Goal: Information Seeking & Learning: Learn about a topic

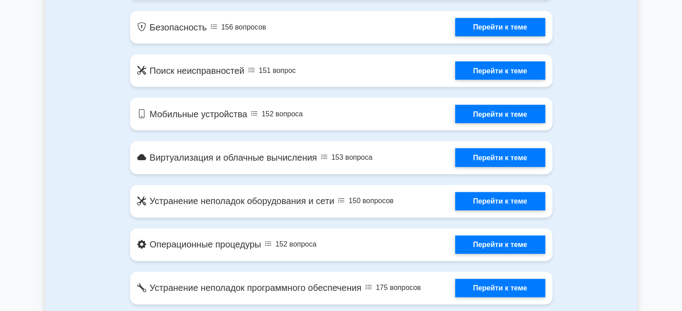
scroll to position [448, 0]
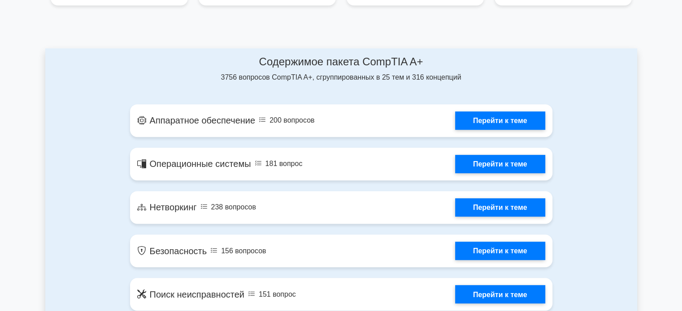
drag, startPoint x: 246, startPoint y: 64, endPoint x: 459, endPoint y: 77, distance: 214.1
click at [459, 77] on div "Содержимое пакета CompTIA A+ 3756 вопросов CompTIA A+, сгруппированных в 25 тем…" at bounding box center [341, 69] width 422 height 27
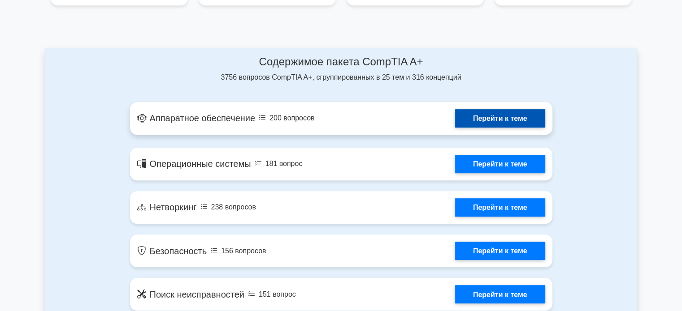
click at [482, 114] on link "Перейти к теме" at bounding box center [500, 118] width 90 height 18
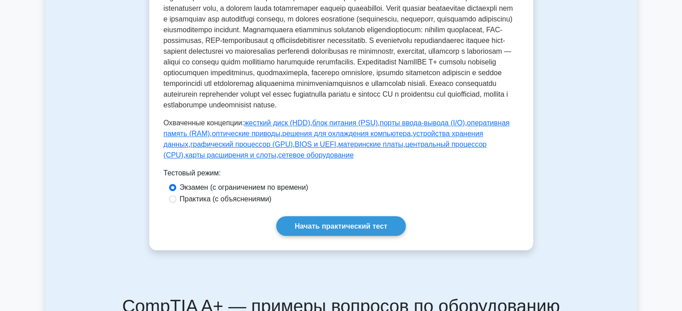
scroll to position [448, 0]
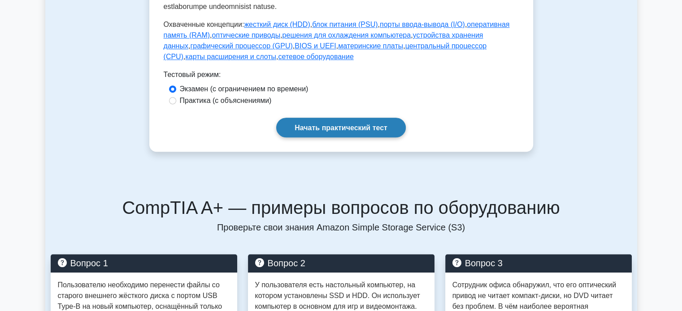
click at [350, 137] on link "Начать практический тест" at bounding box center [341, 127] width 130 height 19
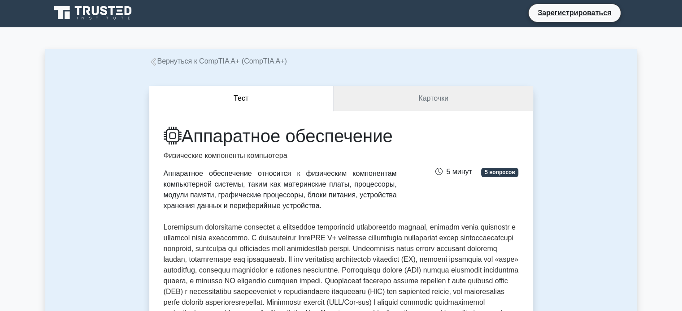
scroll to position [0, 0]
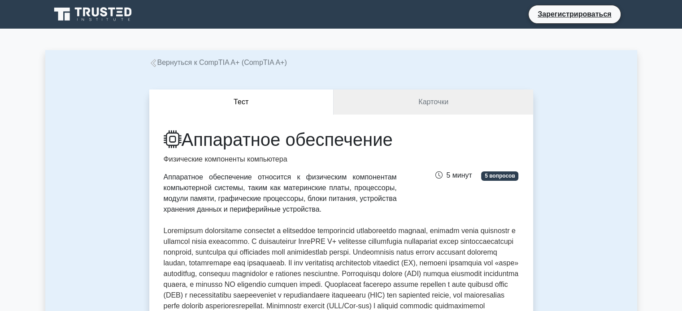
click at [150, 64] on icon at bounding box center [153, 63] width 8 height 8
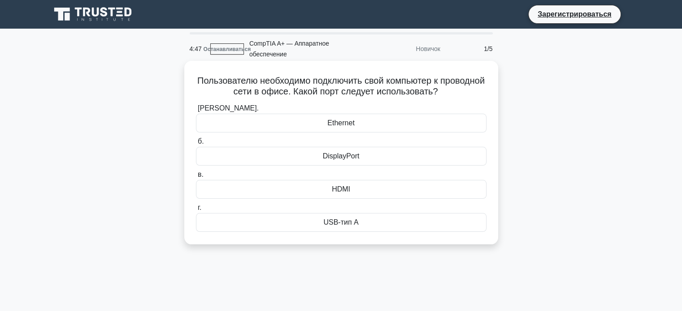
click at [343, 118] on div "Ethernet" at bounding box center [341, 123] width 290 height 19
click at [196, 112] on input "а. Ethernet" at bounding box center [196, 109] width 0 height 6
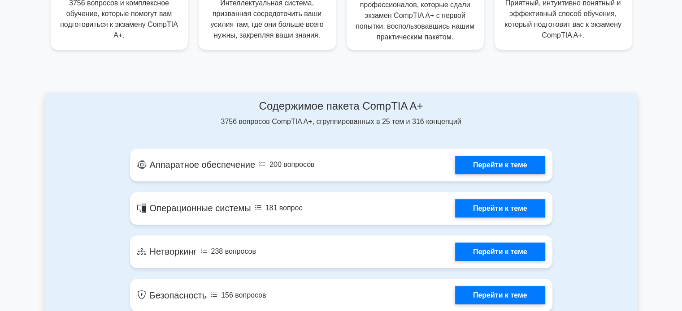
scroll to position [448, 0]
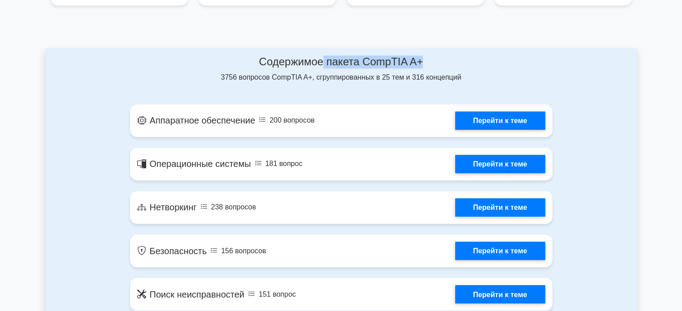
drag, startPoint x: 453, startPoint y: 67, endPoint x: 320, endPoint y: 70, distance: 132.7
click at [320, 69] on div "Содержимое пакета CompTIA A+ 3756 вопросов CompTIA A+, сгруппированных в 25 тем…" at bounding box center [341, 69] width 422 height 27
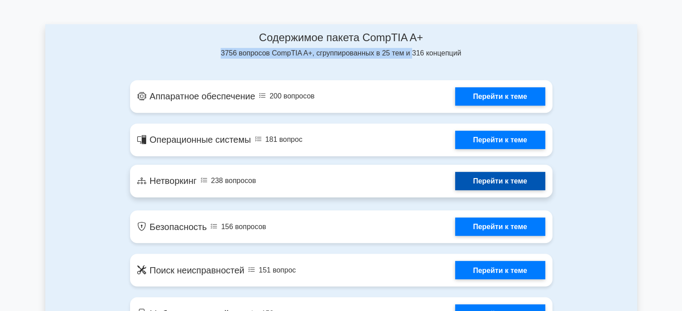
scroll to position [493, 0]
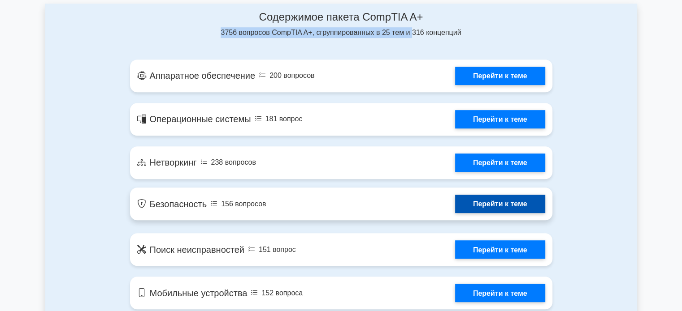
click at [497, 201] on link "Перейти к теме" at bounding box center [500, 204] width 90 height 18
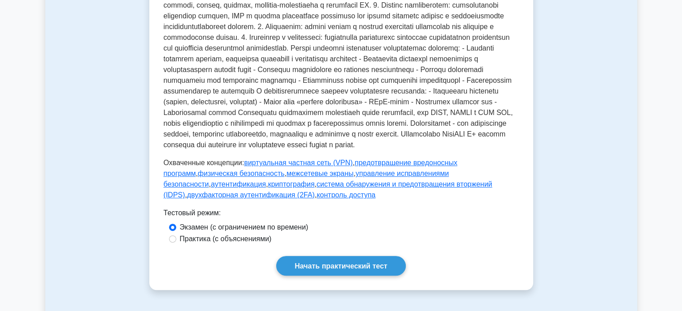
scroll to position [359, 0]
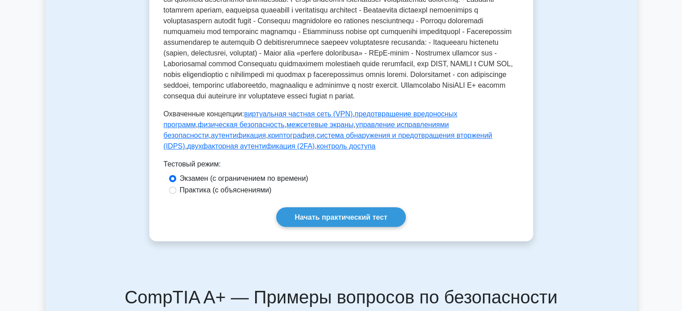
click at [246, 194] on font "Практика (с объяснениями)" at bounding box center [226, 190] width 92 height 8
click at [176, 194] on input "Практика (с объяснениями)" at bounding box center [172, 190] width 7 height 7
radio input "true"
click at [246, 182] on font "Экзамен (с ограничением по времени)" at bounding box center [244, 179] width 129 height 8
click at [176, 182] on input "Экзамен (с ограничением по времени)" at bounding box center [172, 178] width 7 height 7
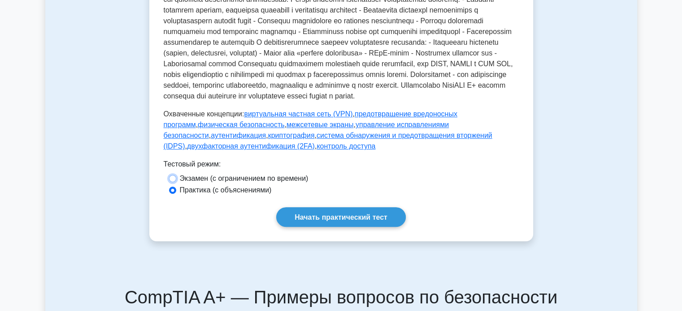
radio input "true"
click at [251, 197] on div "Практика (с объяснениями)" at bounding box center [341, 191] width 355 height 12
click at [244, 182] on font "Экзамен (с ограничением по времени)" at bounding box center [244, 179] width 129 height 8
click at [176, 182] on input "Экзамен (с ограничением по времени)" at bounding box center [172, 178] width 7 height 7
click at [242, 194] on font "Практика (с объяснениями)" at bounding box center [226, 190] width 92 height 8
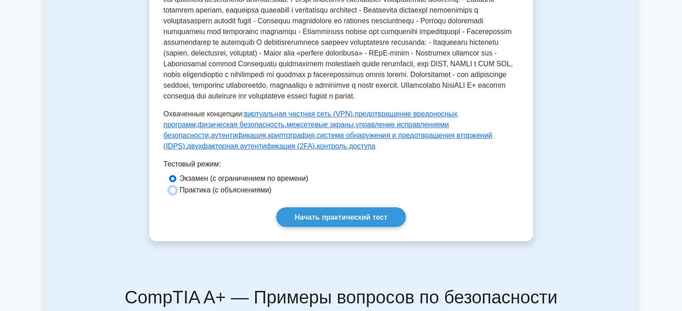
click at [176, 194] on input "Практика (с объяснениями)" at bounding box center [172, 190] width 7 height 7
radio input "true"
click at [241, 182] on font "Экзамен (с ограничением по времени)" at bounding box center [244, 179] width 129 height 8
click at [176, 182] on input "Экзамен (с ограничением по времени)" at bounding box center [172, 178] width 7 height 7
radio input "true"
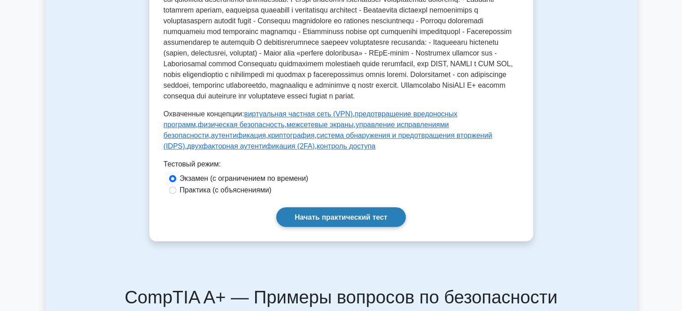
click at [341, 221] on font "Начать практический тест" at bounding box center [340, 218] width 93 height 8
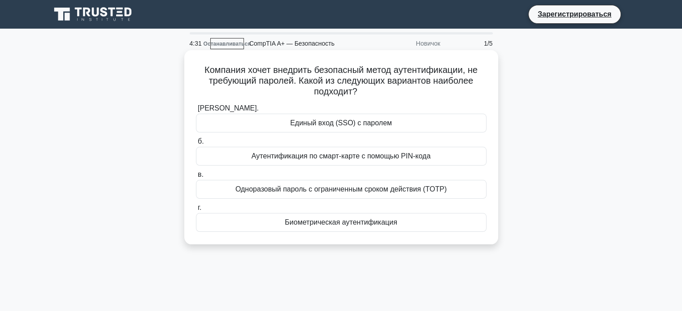
click at [351, 160] on font "Аутентификация по смарт-карте с помощью PIN-кода" at bounding box center [340, 156] width 179 height 8
click at [196, 145] on input "б. Аутентификация по смарт-карте с помощью PIN-кода" at bounding box center [196, 142] width 0 height 6
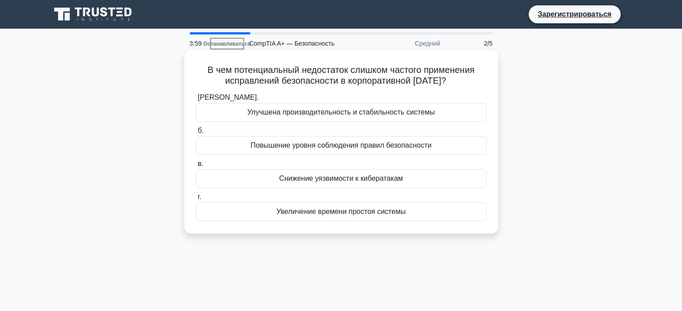
click at [324, 204] on div "Увеличение времени простоя системы" at bounding box center [341, 212] width 290 height 19
click at [196, 200] on input "г. Увеличение времени простоя системы" at bounding box center [196, 198] width 0 height 6
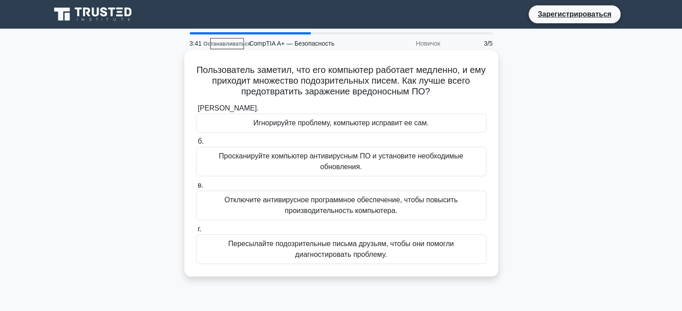
click at [298, 163] on font "Просканируйте компьютер антивирусным ПО и установите необходимые обновления." at bounding box center [341, 162] width 282 height 22
click at [196, 145] on input "б. Просканируйте компьютер антивирусным ПО и установите необходимые обновления." at bounding box center [196, 142] width 0 height 6
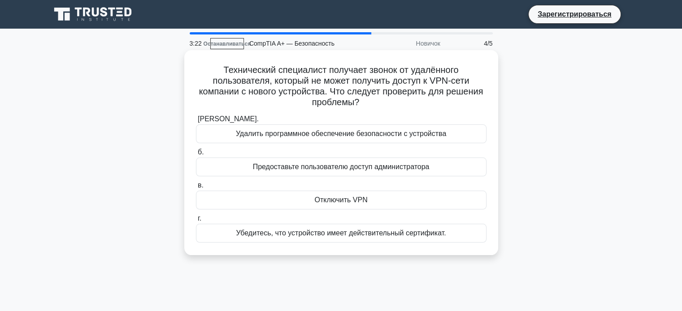
click at [308, 237] on font "Убедитесь, что устройство имеет действительный сертификат." at bounding box center [341, 233] width 210 height 8
click at [196, 222] on input "г. Убедитесь, что устройство имеет действительный сертификат." at bounding box center [196, 219] width 0 height 6
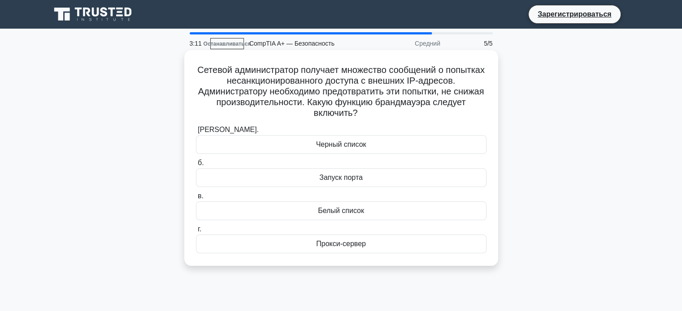
click at [363, 141] on font "Черный список" at bounding box center [341, 145] width 50 height 8
click at [196, 133] on input "а. Черный список" at bounding box center [196, 130] width 0 height 6
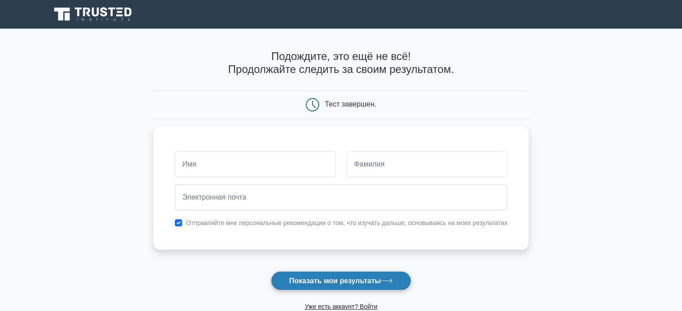
click at [353, 283] on font "Показать мои результаты" at bounding box center [335, 281] width 92 height 8
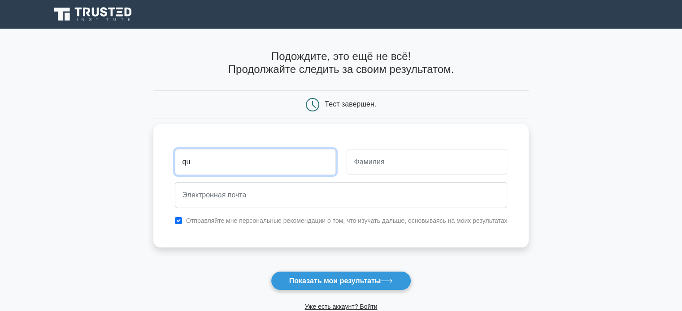
type input "q"
type input "aizhamal"
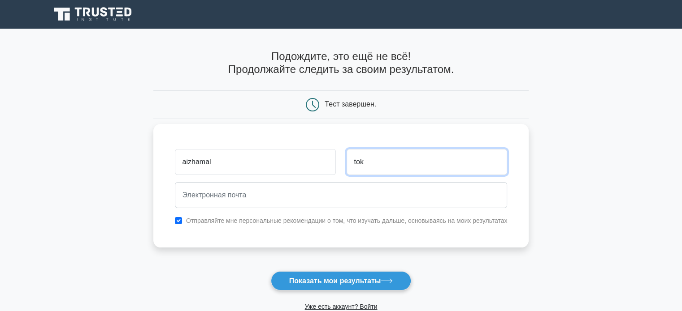
type input "tok"
click at [458, 45] on div "Подождите, это ещё не всё! Продолжайте следить за своим результатом. Тест завер…" at bounding box center [341, 190] width 376 height 323
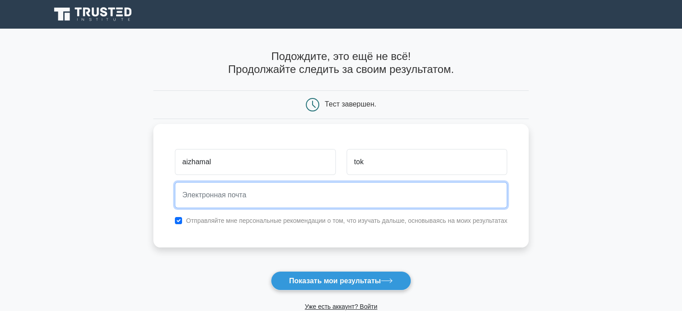
click at [261, 200] on input "email" at bounding box center [341, 195] width 333 height 26
paste input "[EMAIL_ADDRESS][DOMAIN_NAME]"
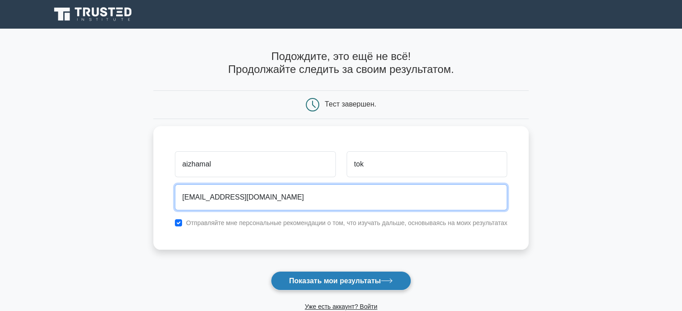
type input "[EMAIL_ADDRESS][DOMAIN_NAME]"
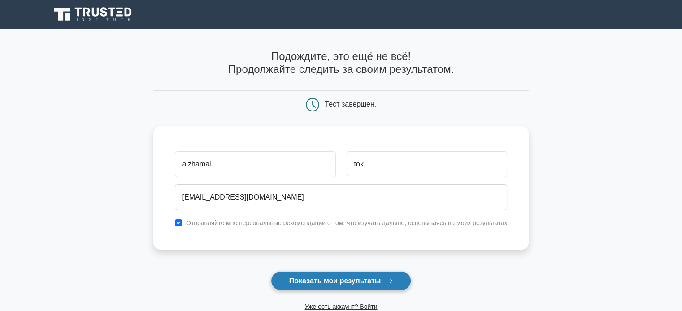
click at [305, 281] on font "Показать мои результаты" at bounding box center [335, 281] width 92 height 8
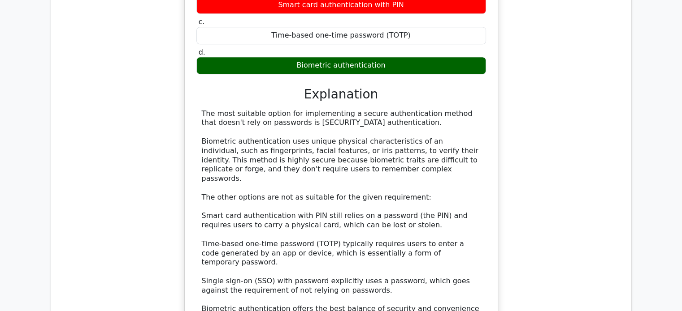
scroll to position [762, 0]
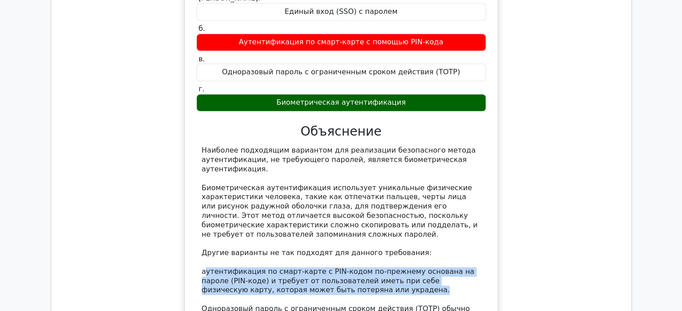
drag, startPoint x: 206, startPoint y: 260, endPoint x: 364, endPoint y: 283, distance: 159.3
click at [364, 283] on div "Наиболее подходящим вариантом для реализации безопасного метода аутентификации,…" at bounding box center [341, 272] width 279 height 252
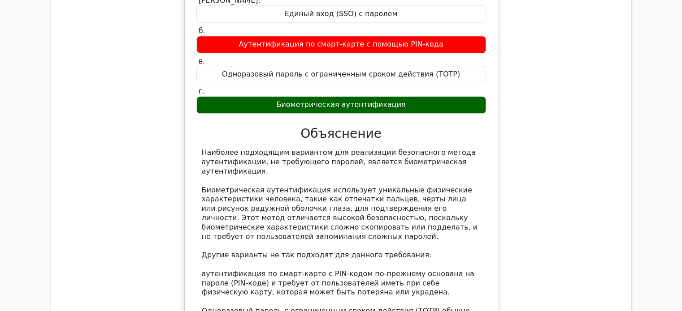
click at [604, 235] on div "Компания хочет внедрить безопасный метод аутентификации, не требующий паролей. …" at bounding box center [341, 196] width 566 height 504
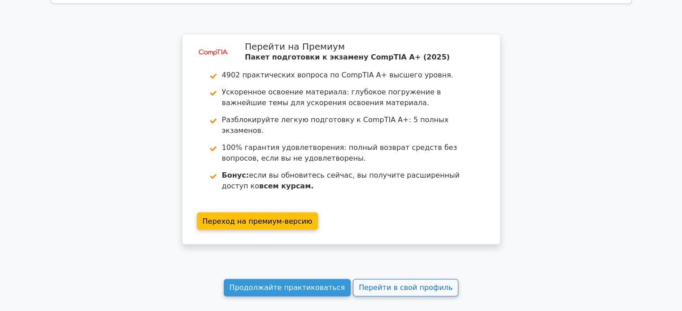
scroll to position [1346, 0]
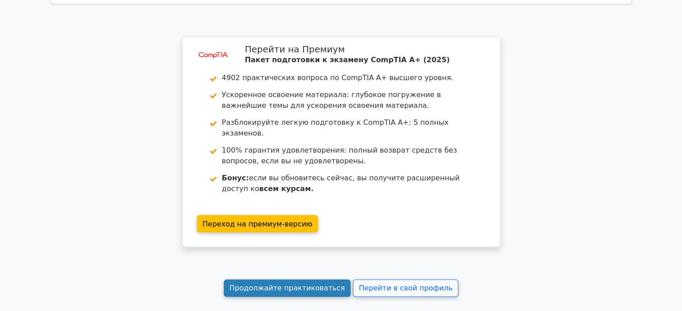
click at [309, 284] on font "Продолжайте практиковаться" at bounding box center [287, 288] width 116 height 9
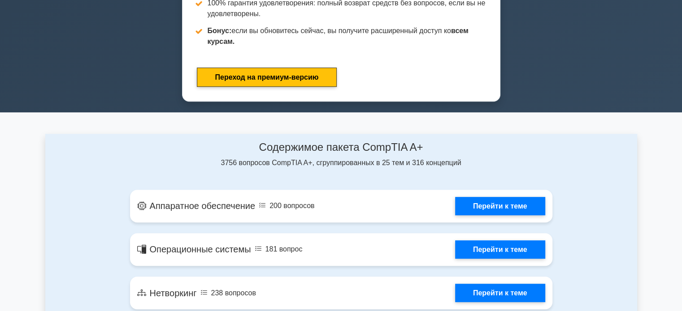
scroll to position [672, 0]
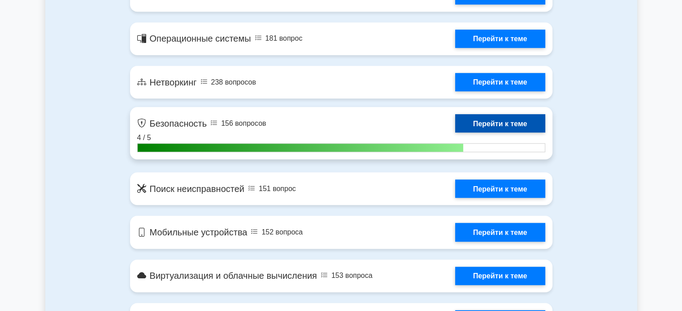
click at [513, 124] on link "Перейти к теме" at bounding box center [500, 123] width 90 height 18
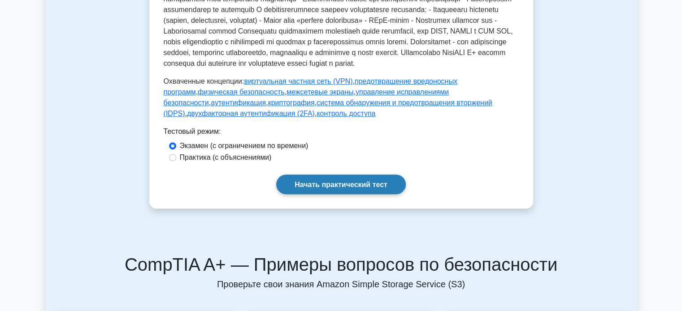
scroll to position [403, 0]
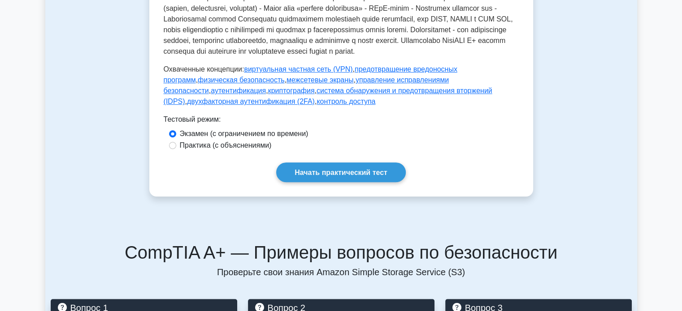
click at [228, 149] on font "Практика (с объяснениями)" at bounding box center [226, 146] width 92 height 8
click at [176, 149] on input "Практика (с объяснениями)" at bounding box center [172, 145] width 7 height 7
radio input "true"
click at [334, 177] on font "Начать практический тест" at bounding box center [340, 173] width 93 height 8
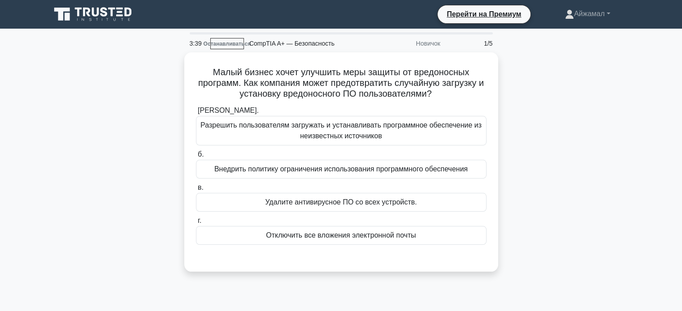
drag, startPoint x: 97, startPoint y: 20, endPoint x: 119, endPoint y: 34, distance: 26.0
click at [97, 20] on icon at bounding box center [94, 14] width 86 height 17
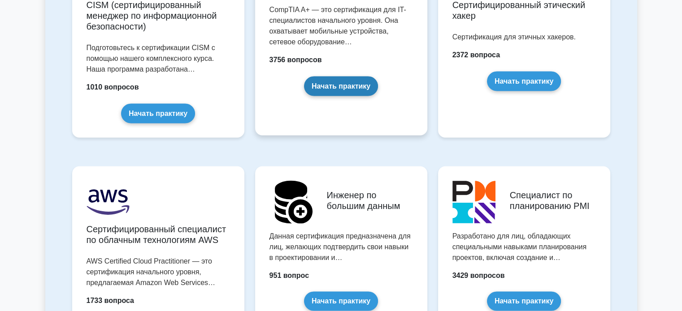
scroll to position [1479, 0]
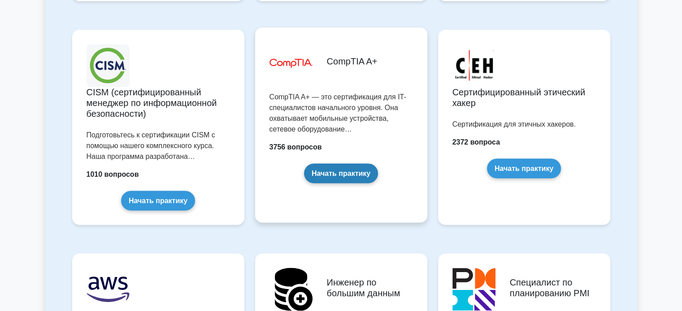
click at [332, 170] on link "Начать практику" at bounding box center [341, 173] width 74 height 19
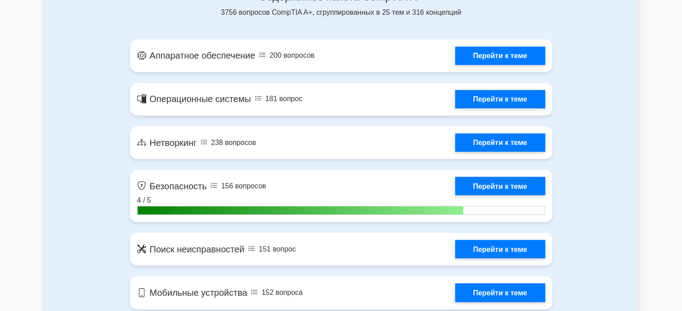
scroll to position [672, 0]
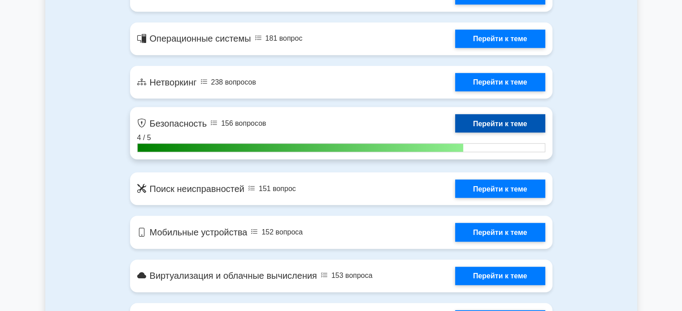
click at [495, 120] on link "Перейти к теме" at bounding box center [500, 123] width 90 height 18
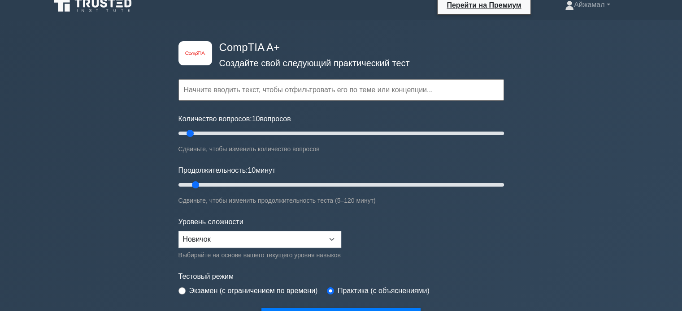
scroll to position [0, 0]
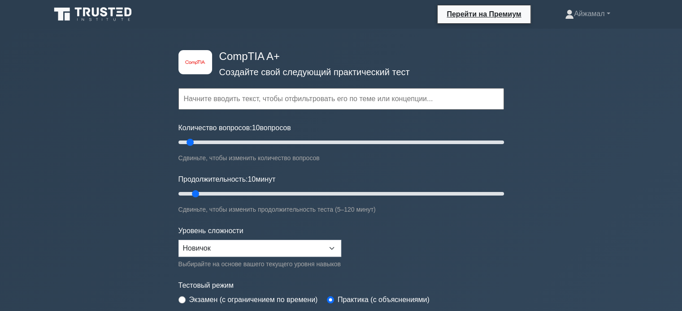
click at [91, 10] on icon at bounding box center [94, 14] width 86 height 17
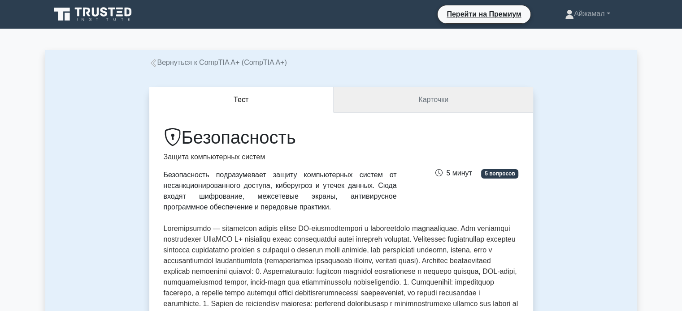
click at [408, 104] on link "Карточки" at bounding box center [432, 100] width 199 height 26
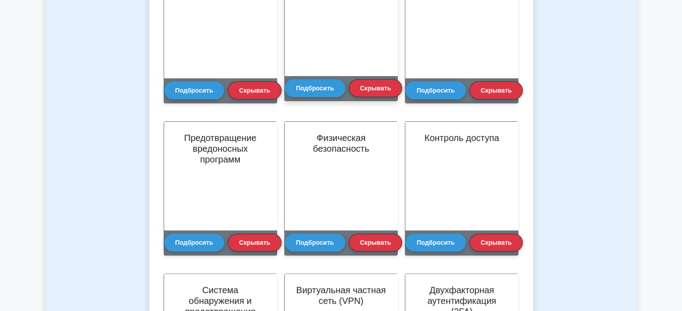
scroll to position [179, 0]
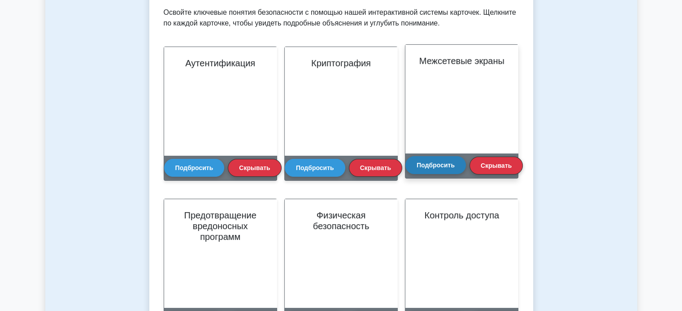
click at [440, 164] on font "Подбросить" at bounding box center [435, 165] width 38 height 7
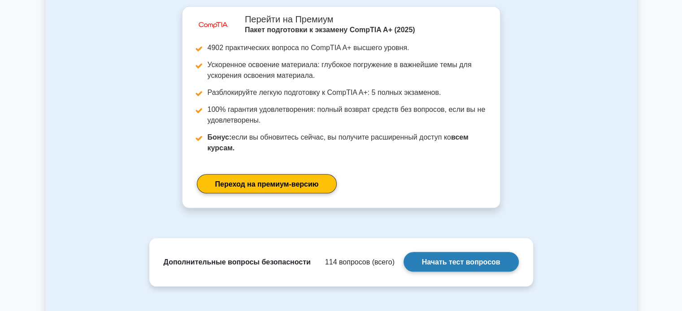
scroll to position [997, 0]
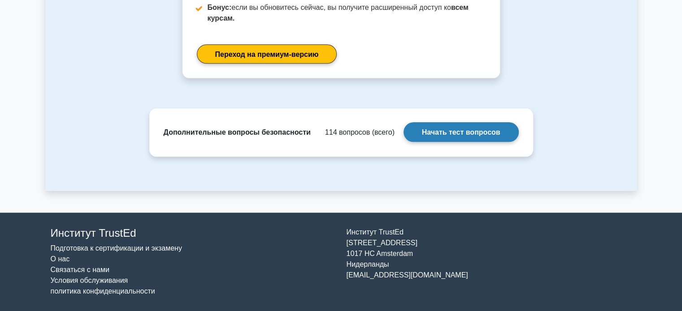
click at [450, 135] on link "Начать тест вопросов" at bounding box center [460, 131] width 115 height 19
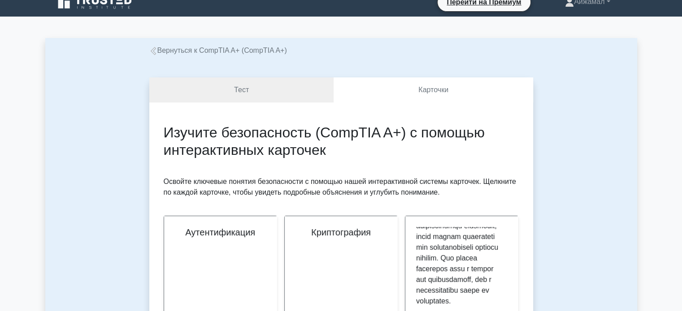
scroll to position [0, 0]
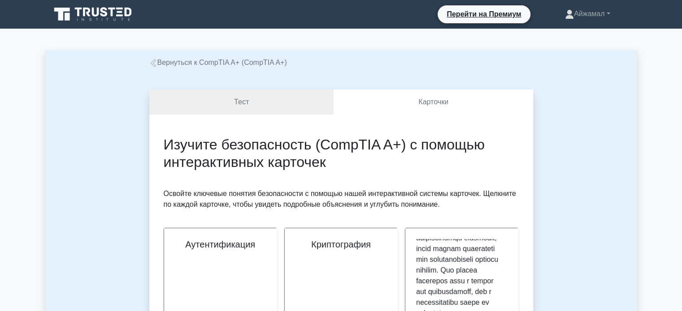
click at [170, 63] on font "Вернуться к CompTIA A+ (CompTIA A+)" at bounding box center [222, 63] width 130 height 8
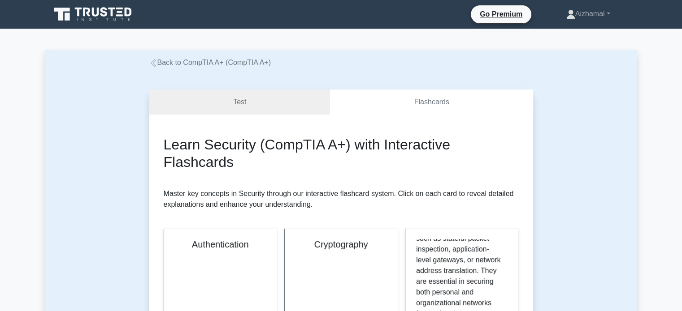
scroll to position [329, 0]
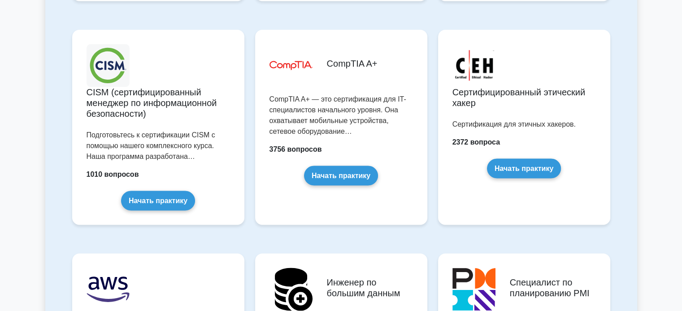
scroll to position [1434, 0]
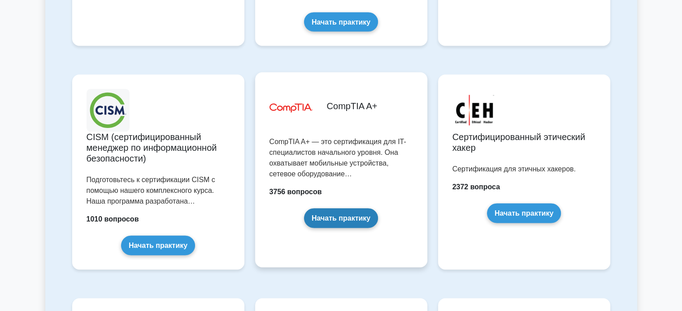
click at [327, 219] on link "Начать практику" at bounding box center [341, 217] width 74 height 19
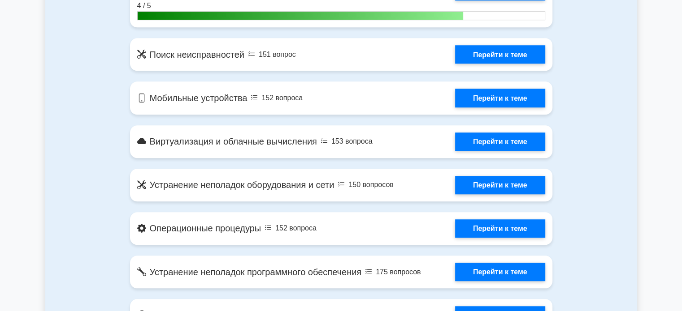
scroll to position [672, 0]
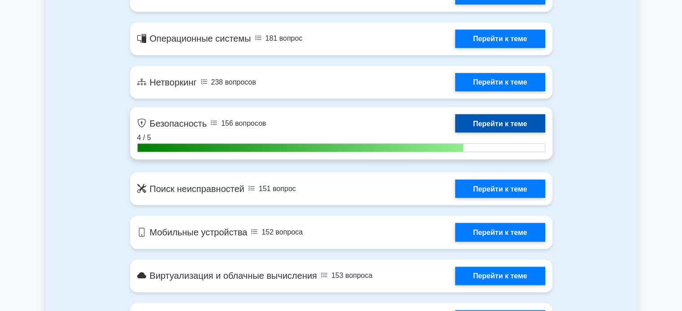
click at [488, 122] on link "Перейти к теме" at bounding box center [500, 123] width 90 height 18
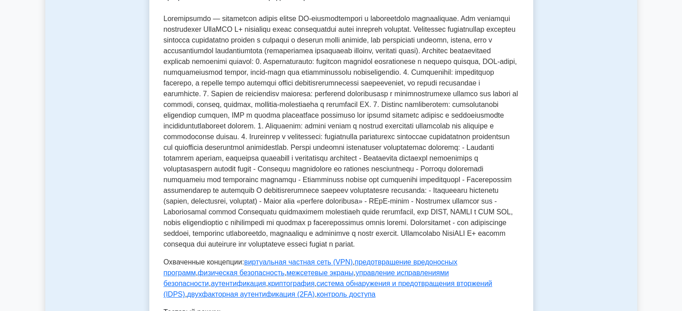
scroll to position [5, 0]
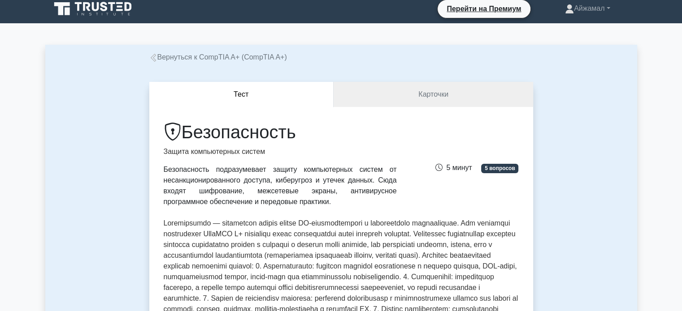
drag, startPoint x: 241, startPoint y: 135, endPoint x: 222, endPoint y: 160, distance: 31.0
click at [242, 136] on font "Безопасность" at bounding box center [239, 132] width 114 height 20
click at [473, 95] on link "Карточки" at bounding box center [432, 95] width 199 height 26
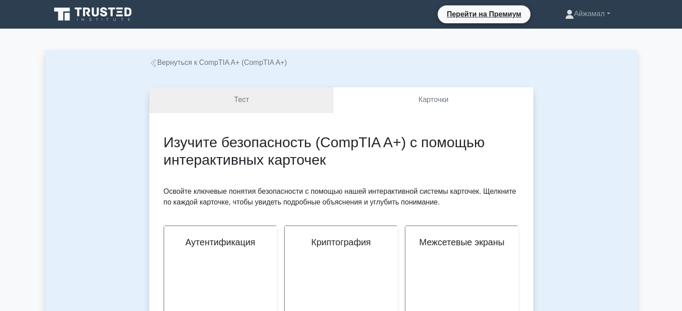
drag, startPoint x: 236, startPoint y: 106, endPoint x: 242, endPoint y: 103, distance: 6.4
click at [235, 104] on font "Тест" at bounding box center [241, 100] width 15 height 8
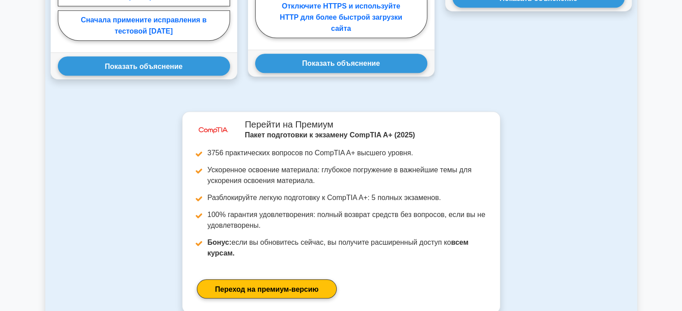
scroll to position [896, 0]
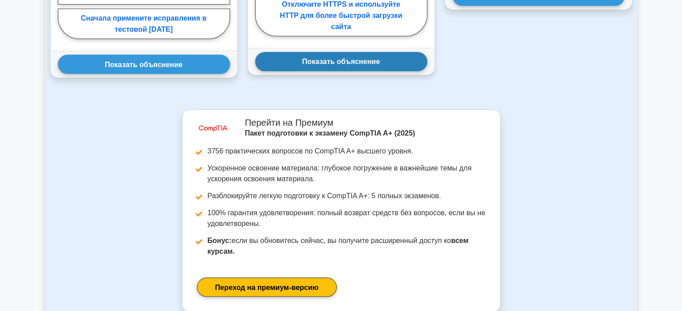
click at [334, 65] on font "Показать объяснение" at bounding box center [341, 62] width 78 height 8
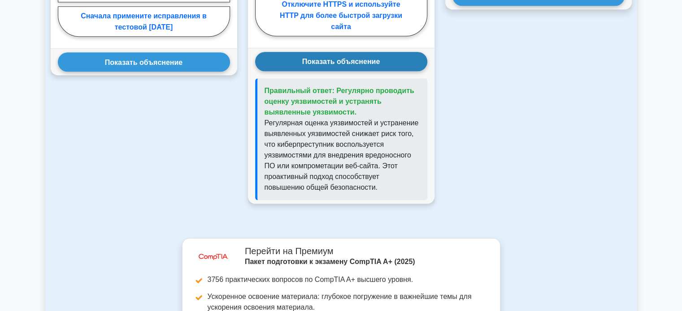
click at [212, 102] on div "Вопрос 1 Какова наилучшая практика тестирования исправлений безопасности перед …" at bounding box center [143, 11] width 197 height 411
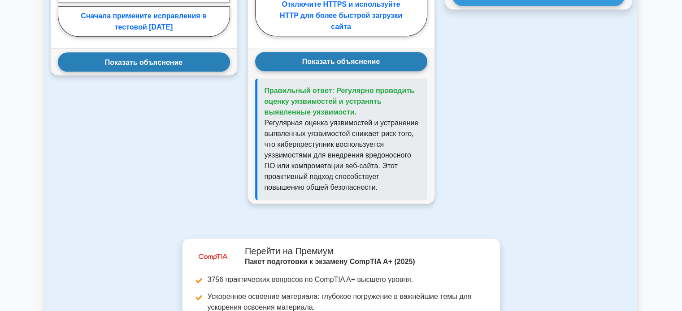
click at [203, 72] on button "Показать объяснение" at bounding box center [144, 61] width 172 height 19
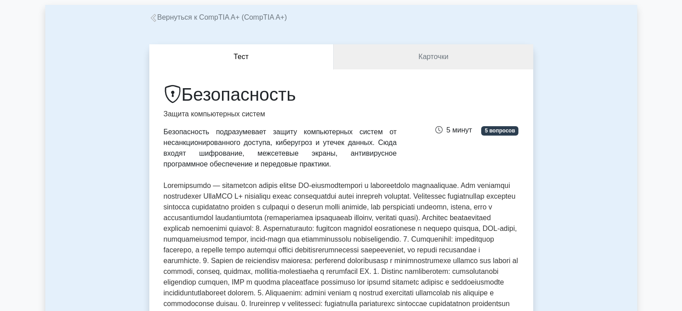
scroll to position [0, 0]
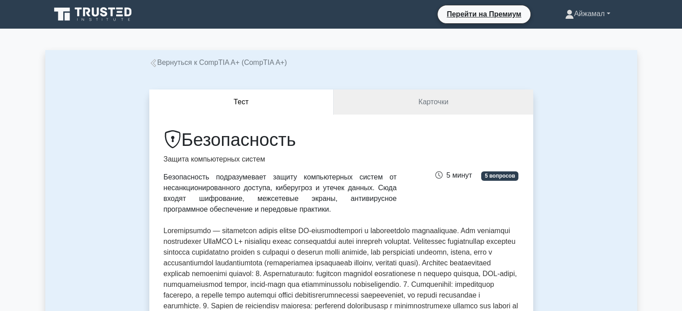
click at [587, 15] on font "Айжамал" at bounding box center [589, 14] width 30 height 8
click at [107, 19] on icon at bounding box center [94, 14] width 86 height 17
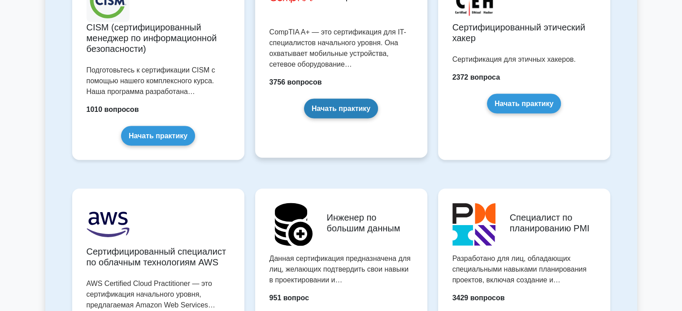
scroll to position [1434, 0]
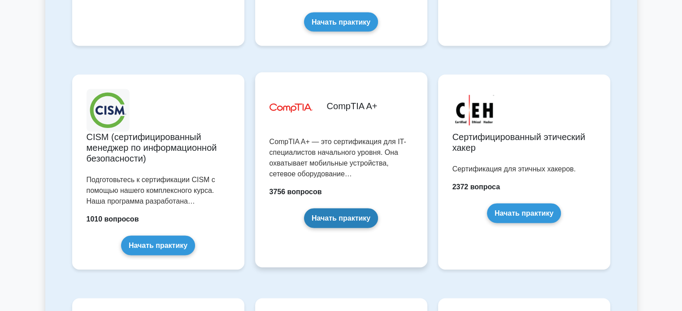
click at [313, 208] on link "Начать практику" at bounding box center [341, 217] width 74 height 19
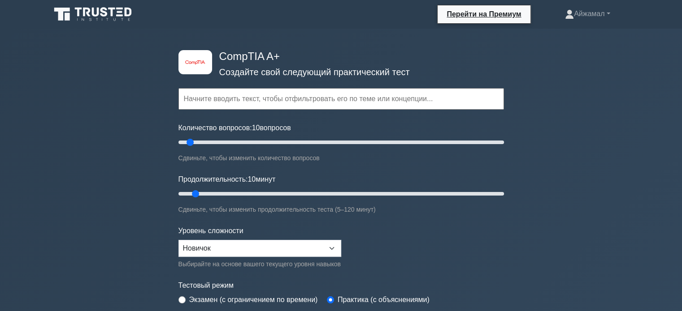
drag, startPoint x: 270, startPoint y: 62, endPoint x: 357, endPoint y: 84, distance: 89.6
click at [357, 84] on div "image/svg+xml CompTIA A+ Создайте свой следующий практический тест Темы Аппарат…" at bounding box center [341, 301] width 682 height 545
drag, startPoint x: 299, startPoint y: 61, endPoint x: 215, endPoint y: 57, distance: 83.9
click at [215, 57] on div "image/svg+xml CompTIA A+ Создайте свой следующий практический тест Темы Аппарат…" at bounding box center [341, 195] width 336 height 332
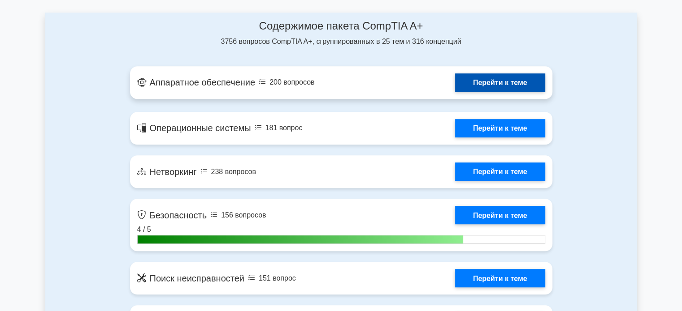
scroll to position [583, 0]
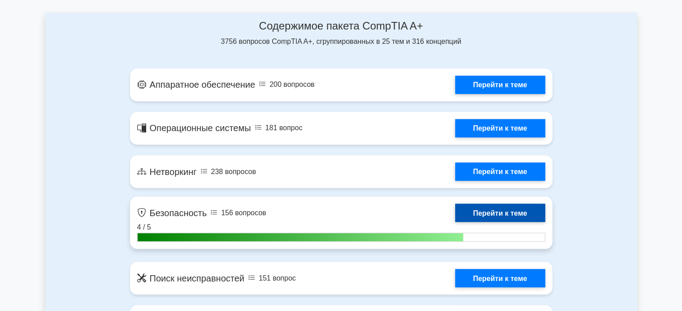
click at [480, 216] on link "Перейти к теме" at bounding box center [500, 213] width 90 height 18
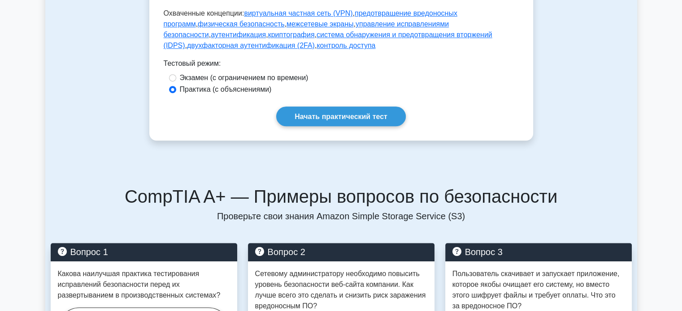
scroll to position [359, 0]
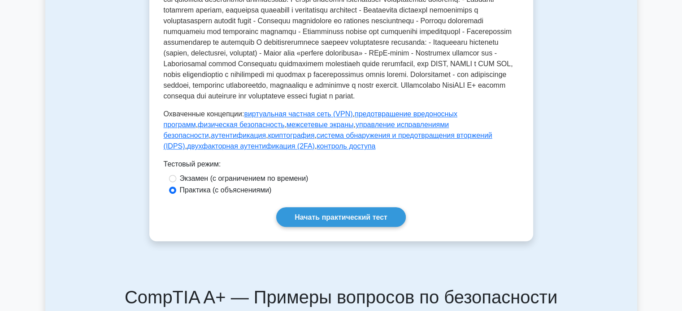
click at [242, 182] on font "Экзамен (с ограничением по времени)" at bounding box center [244, 179] width 129 height 8
click at [176, 182] on input "Экзамен (с ограничением по времени)" at bounding box center [172, 178] width 7 height 7
radio input "true"
drag, startPoint x: 217, startPoint y: 202, endPoint x: 298, endPoint y: 225, distance: 84.0
click at [354, 184] on div "Экзамен (с ограничением по времени)" at bounding box center [341, 178] width 344 height 11
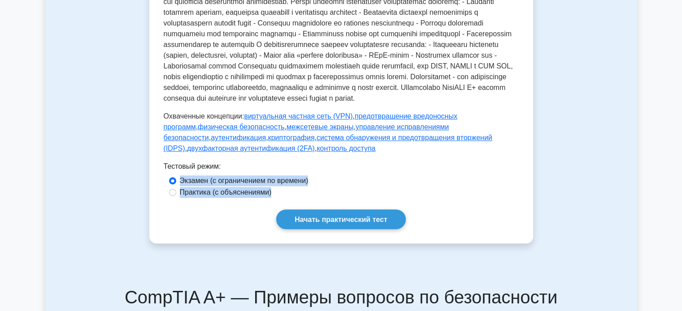
drag, startPoint x: 286, startPoint y: 215, endPoint x: 127, endPoint y: 204, distance: 159.5
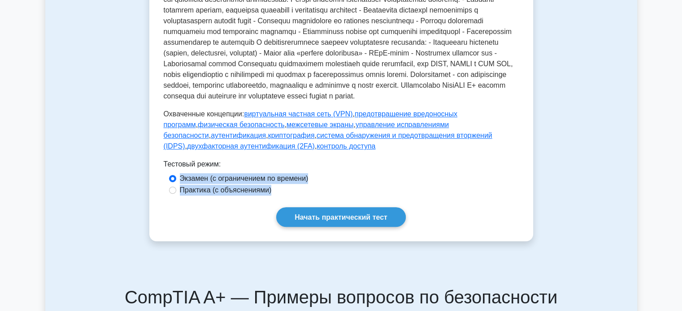
click at [363, 184] on div "Экзамен (с ограничением по времени)" at bounding box center [341, 178] width 344 height 11
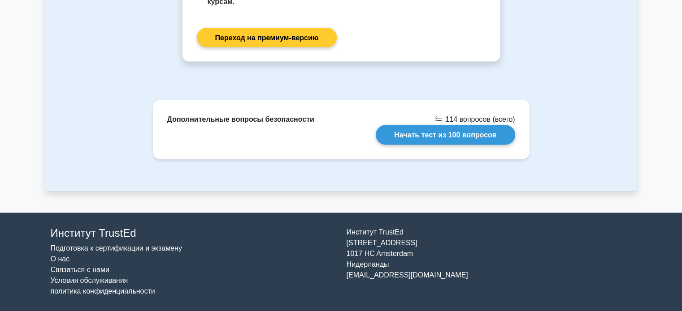
scroll to position [1171, 0]
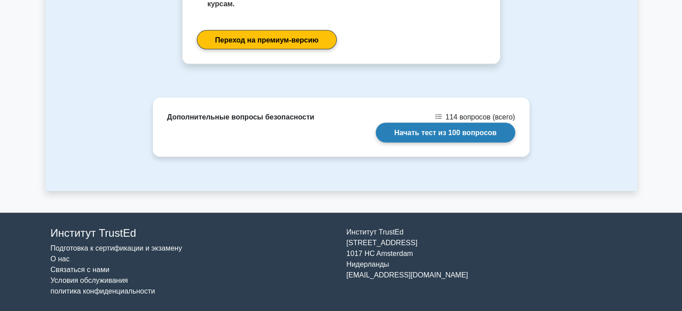
click at [433, 134] on link "Начать тест из 100 вопросов" at bounding box center [445, 132] width 139 height 19
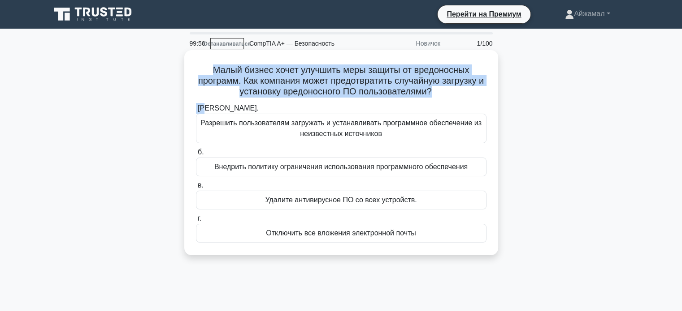
drag, startPoint x: 210, startPoint y: 75, endPoint x: 444, endPoint y: 111, distance: 236.7
click at [444, 111] on div "Малый бизнес хочет улучшить меры защиты от вредоносных программ. Как компания м…" at bounding box center [341, 153] width 307 height 198
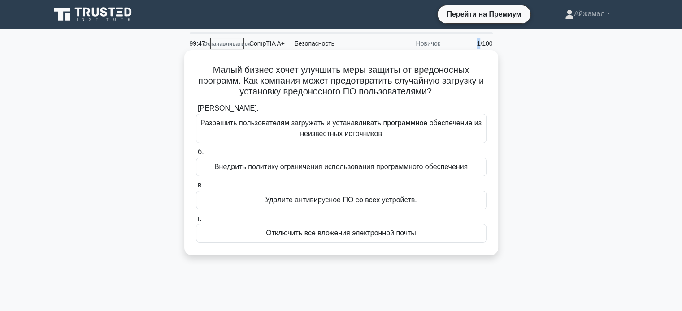
drag, startPoint x: 413, startPoint y: 42, endPoint x: 330, endPoint y: 53, distance: 83.2
click at [477, 50] on div "99:47 Останавливаться CompTIA A+ — Безопасность Новичок 1/100" at bounding box center [341, 44] width 314 height 18
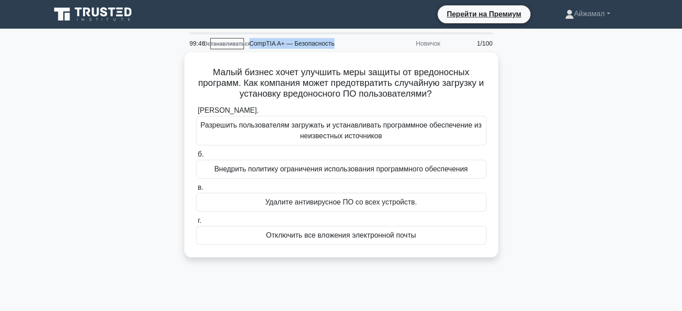
drag, startPoint x: 341, startPoint y: 44, endPoint x: 250, endPoint y: 46, distance: 91.9
click at [250, 46] on div "CompTIA A+ — Безопасность" at bounding box center [305, 44] width 123 height 18
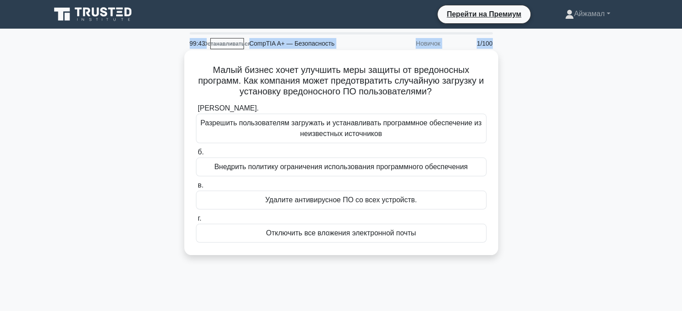
drag, startPoint x: 181, startPoint y: 43, endPoint x: 219, endPoint y: 76, distance: 50.3
click at [205, 57] on div "99:43 Останавливаться CompTIA A+ — Безопасность Новичок 1/100 Малый бизнес хоче…" at bounding box center [341, 256] width 592 height 448
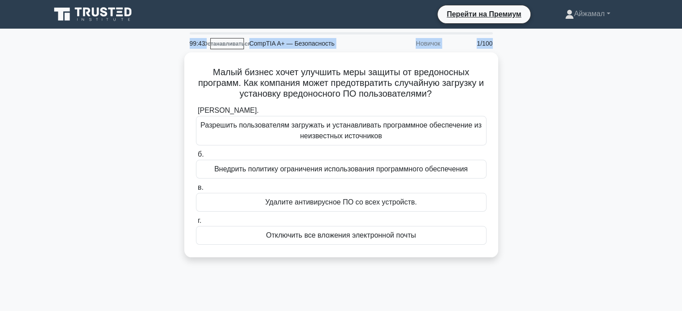
click at [148, 69] on div "Малый бизнес хочет улучшить меры защиты от вредоносных программ. Как компания м…" at bounding box center [341, 160] width 592 height 216
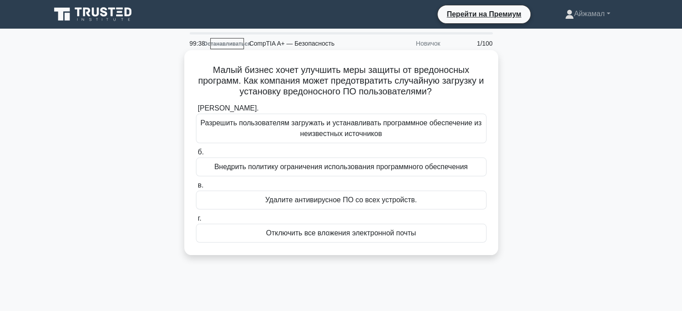
click at [302, 170] on font "Внедрить политику ограничения использования программного обеспечения" at bounding box center [340, 167] width 253 height 8
click at [196, 156] on input "б. Внедрить политику ограничения использования программного обеспечения" at bounding box center [196, 153] width 0 height 6
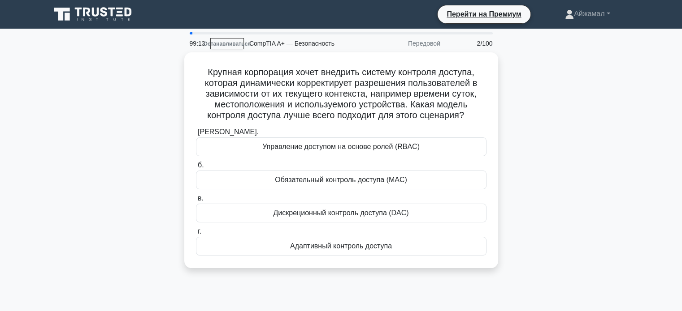
drag, startPoint x: 311, startPoint y: 212, endPoint x: 164, endPoint y: 196, distance: 148.3
click at [167, 196] on div "Крупная корпорация хочет внедрить систему контроля доступа, которая динамически…" at bounding box center [341, 165] width 592 height 227
click at [156, 209] on div "Крупная корпорация хочет внедрить систему контроля доступа, которая динамически…" at bounding box center [341, 165] width 592 height 227
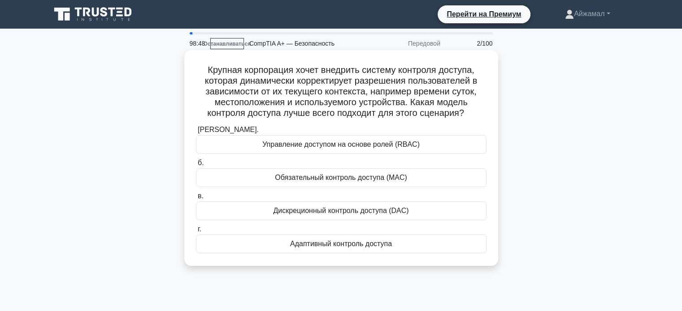
click at [330, 207] on font "Дискреционный контроль доступа (DAC)" at bounding box center [340, 211] width 135 height 8
click at [196, 199] on input "в. Дискреционный контроль доступа (DAC)" at bounding box center [196, 197] width 0 height 6
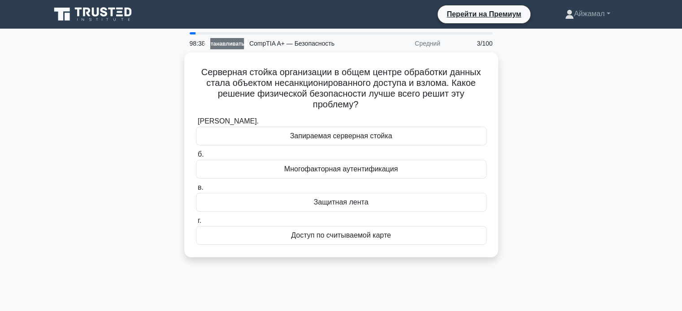
click at [233, 48] on link "Останавливаться" at bounding box center [227, 43] width 34 height 11
